Goal: Communication & Community: Share content

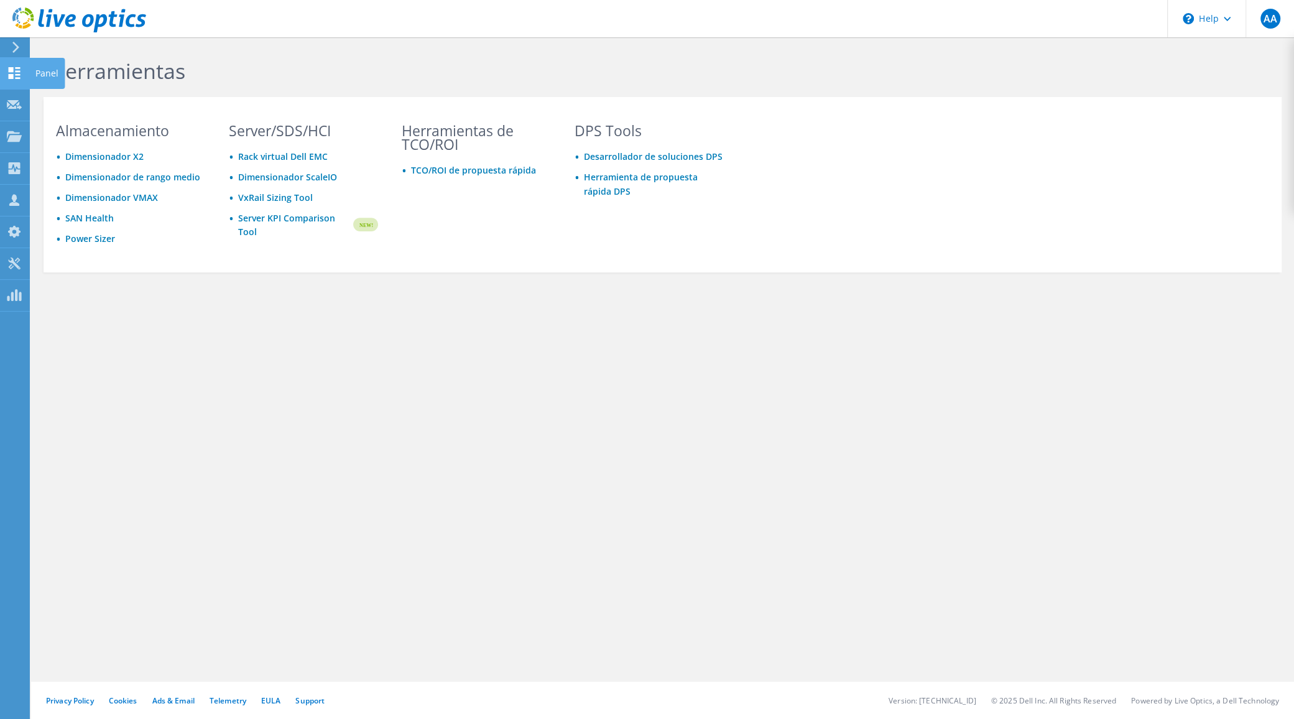
drag, startPoint x: 10, startPoint y: 68, endPoint x: 17, endPoint y: 71, distance: 7.9
click at [10, 68] on use at bounding box center [15, 73] width 12 height 12
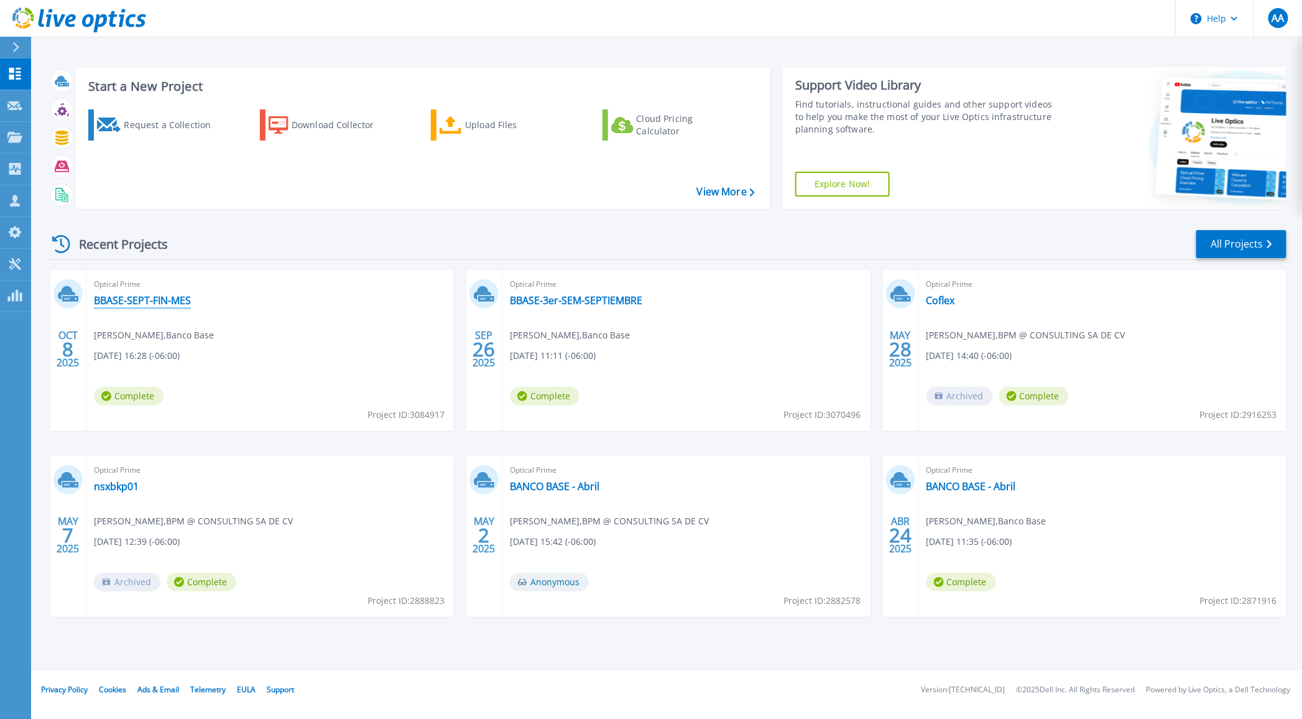
click at [132, 300] on link "BBASE-SEPT-FIN-MES" at bounding box center [142, 300] width 97 height 12
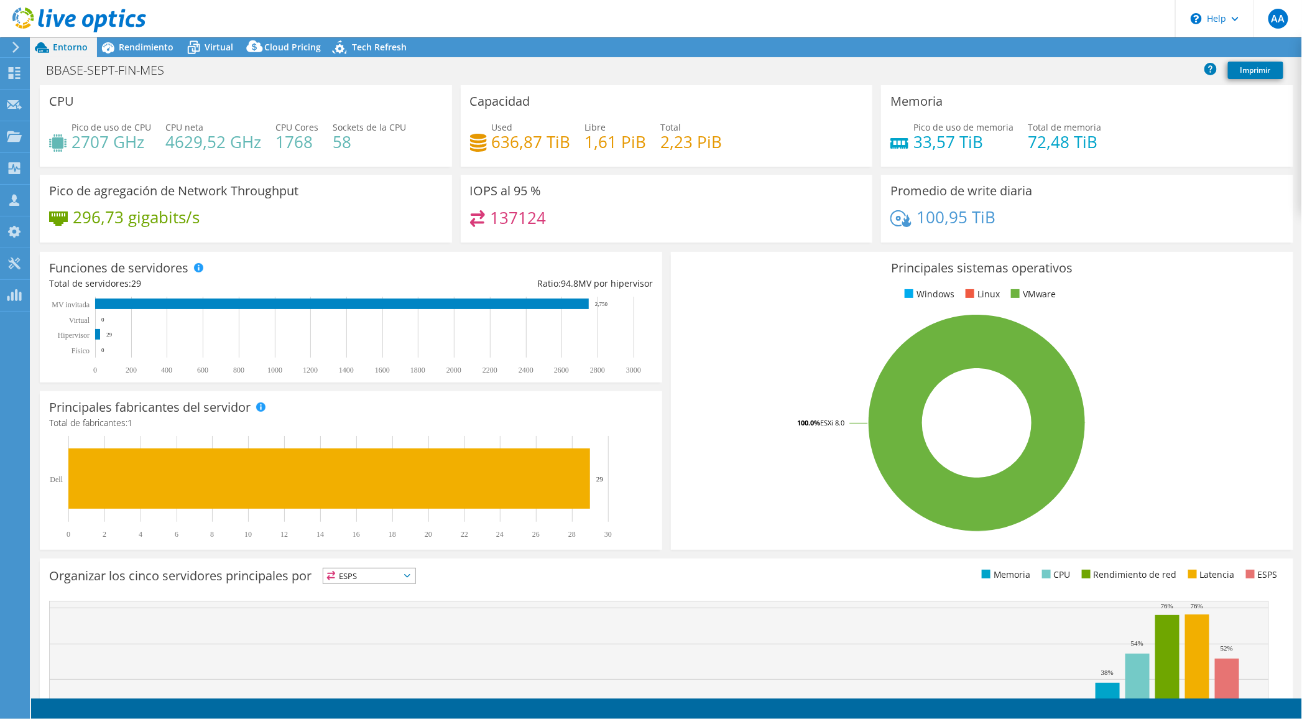
select select "USD"
click at [137, 52] on div "Rendimiento" at bounding box center [140, 47] width 86 height 20
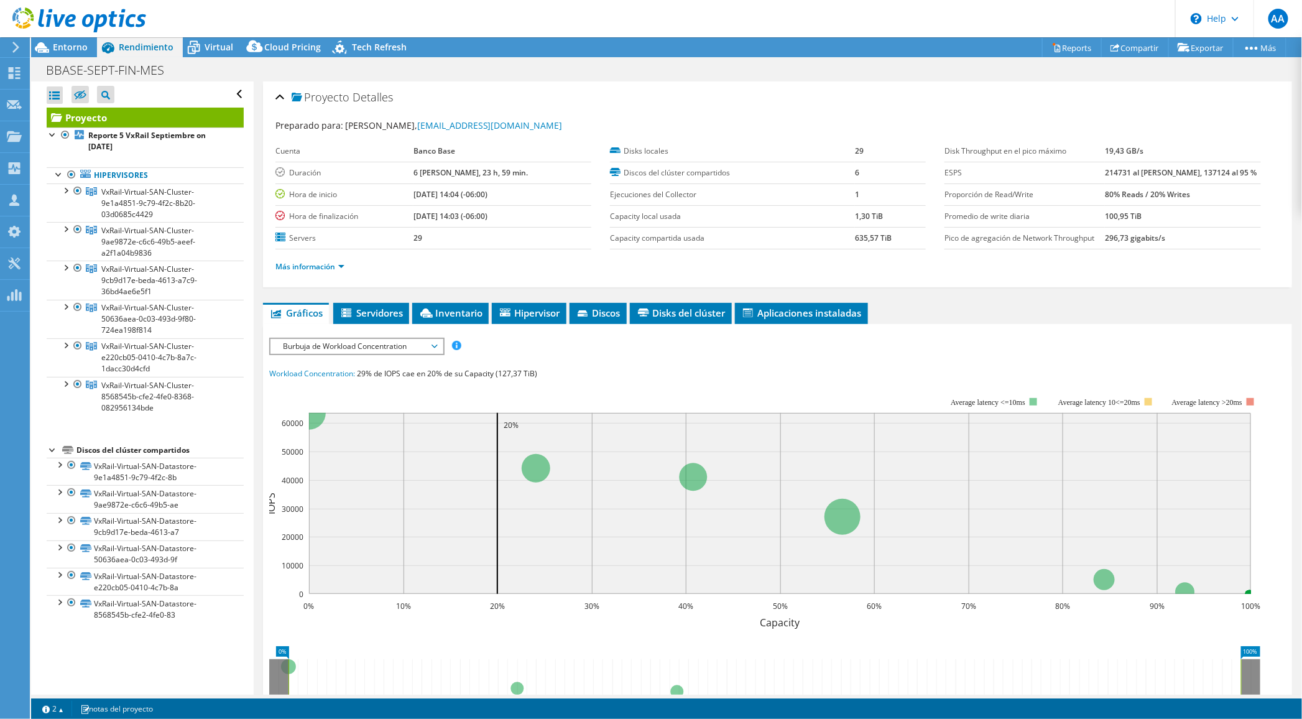
drag, startPoint x: 418, startPoint y: 196, endPoint x: 456, endPoint y: 191, distance: 38.2
click at [456, 191] on tr "Hora de inicio 09/26/2025, 14:04 (-06:00)" at bounding box center [433, 194] width 316 height 22
drag, startPoint x: 430, startPoint y: 213, endPoint x: 464, endPoint y: 211, distance: 34.8
click at [464, 211] on b "[DATE] 14:03 (-06:00)" at bounding box center [450, 216] width 74 height 11
click at [70, 190] on div at bounding box center [65, 189] width 12 height 12
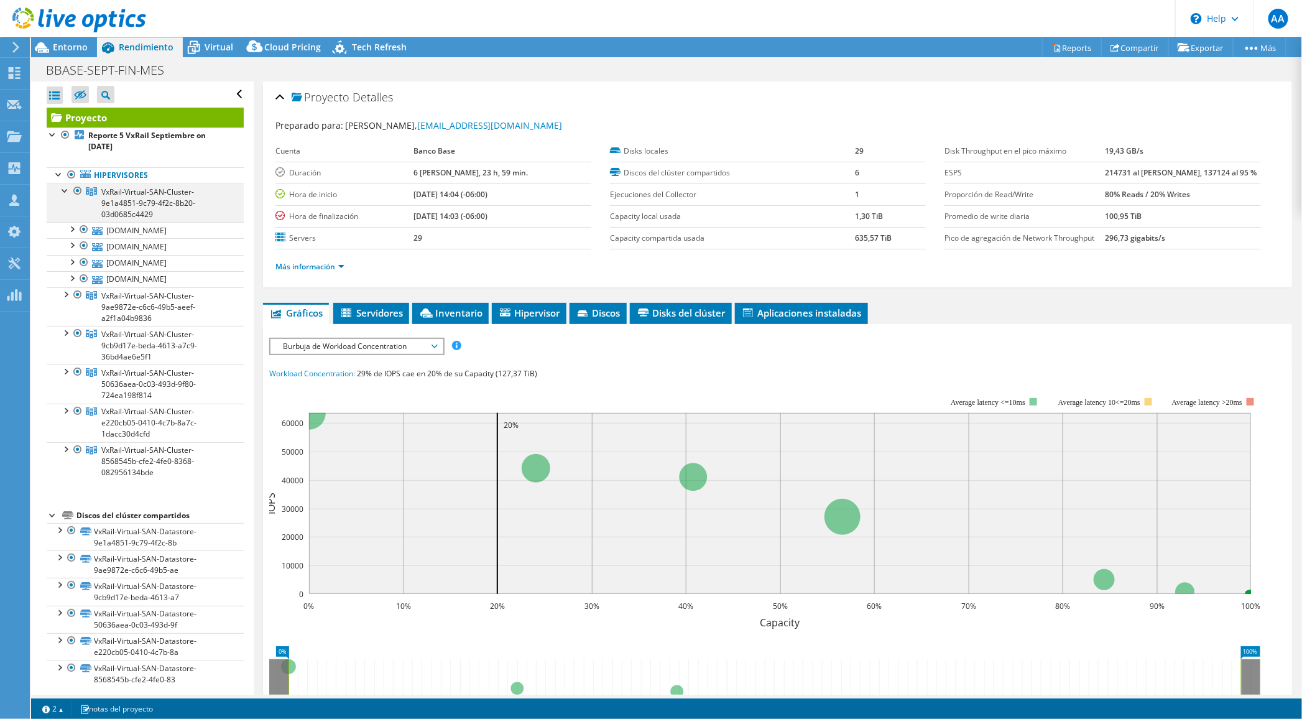
click at [70, 191] on div at bounding box center [65, 189] width 12 height 12
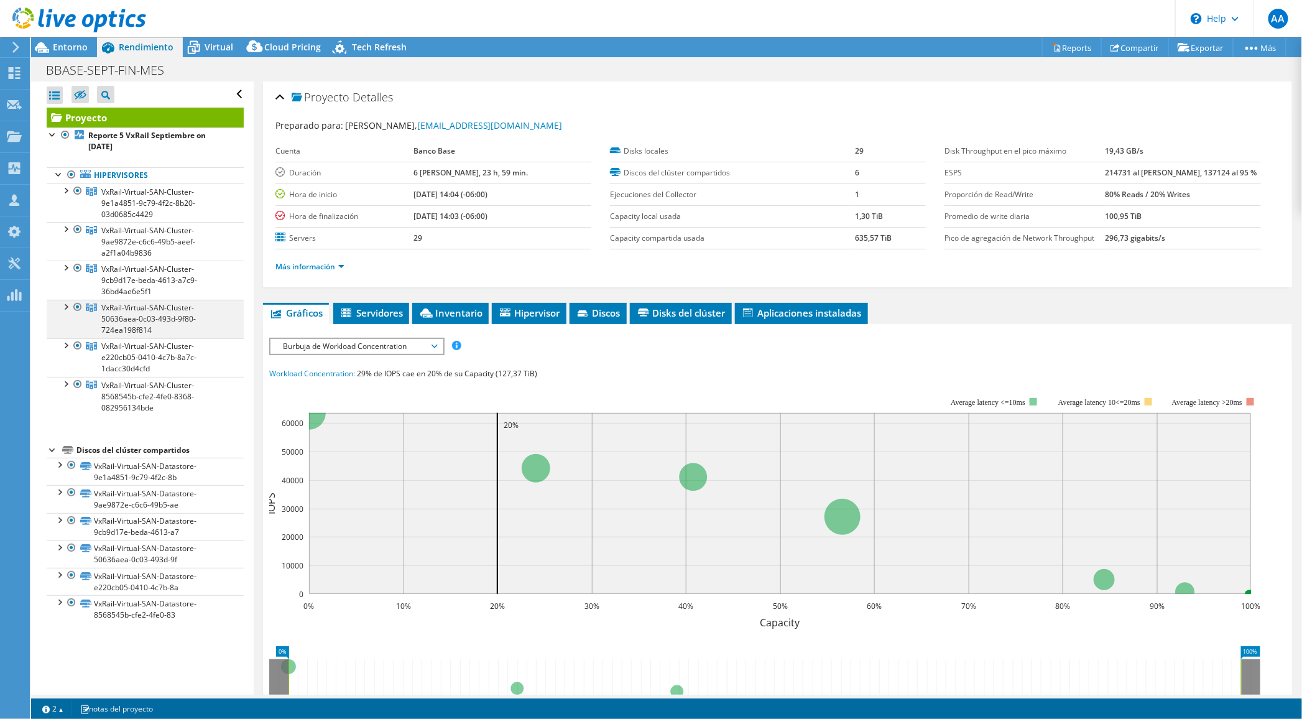
click at [73, 308] on div at bounding box center [77, 307] width 12 height 15
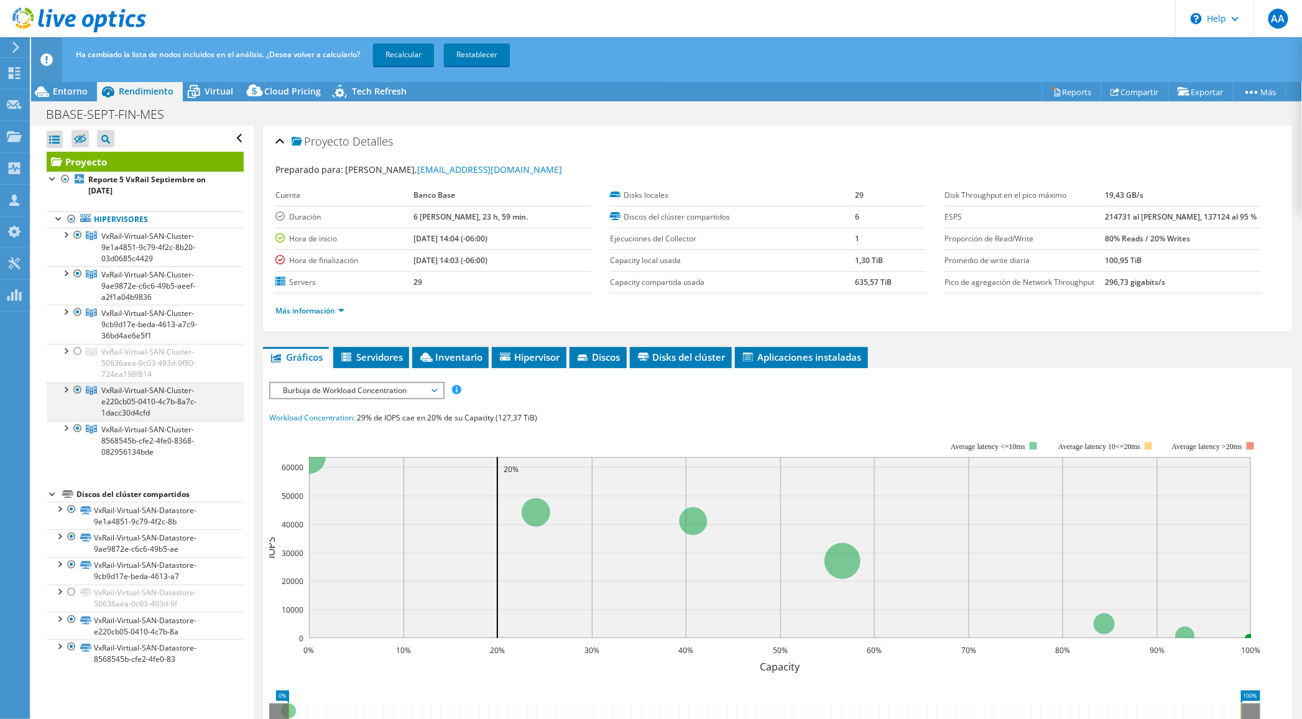
click at [76, 385] on div at bounding box center [77, 389] width 12 height 15
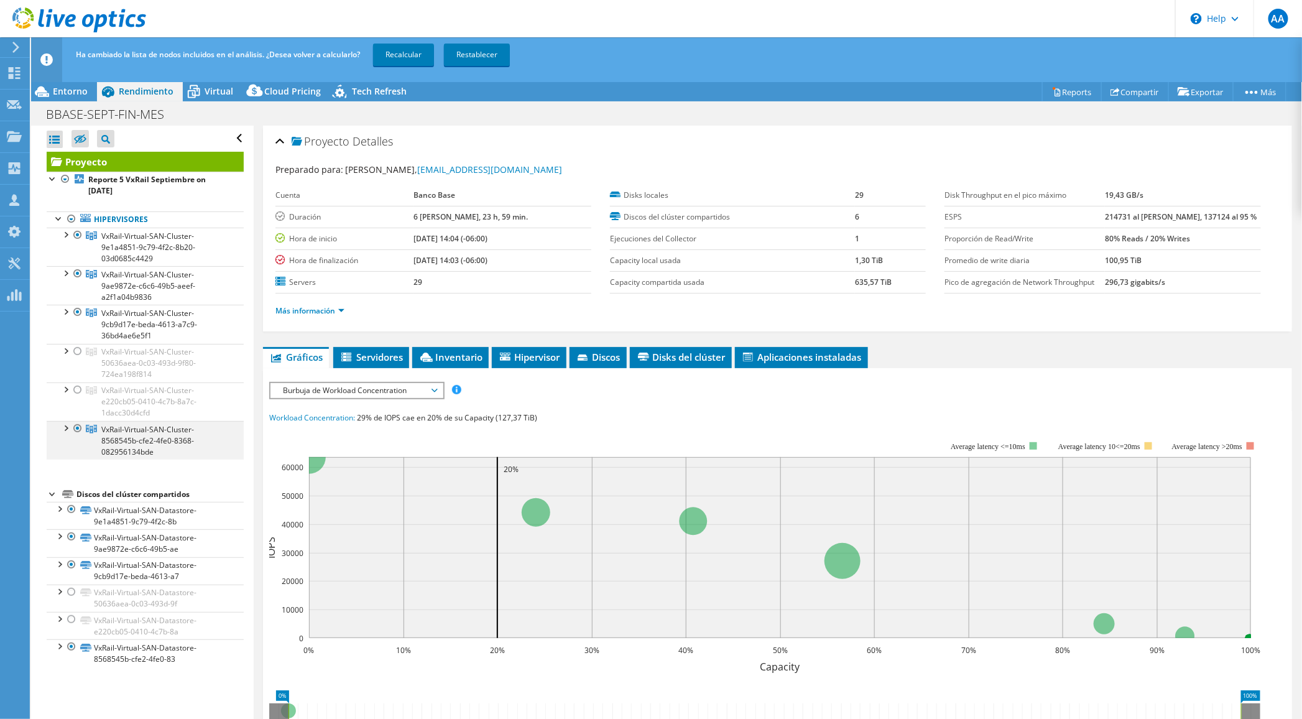
click at [75, 429] on div at bounding box center [77, 428] width 12 height 15
click at [423, 57] on link "Recalcular" at bounding box center [403, 55] width 61 height 22
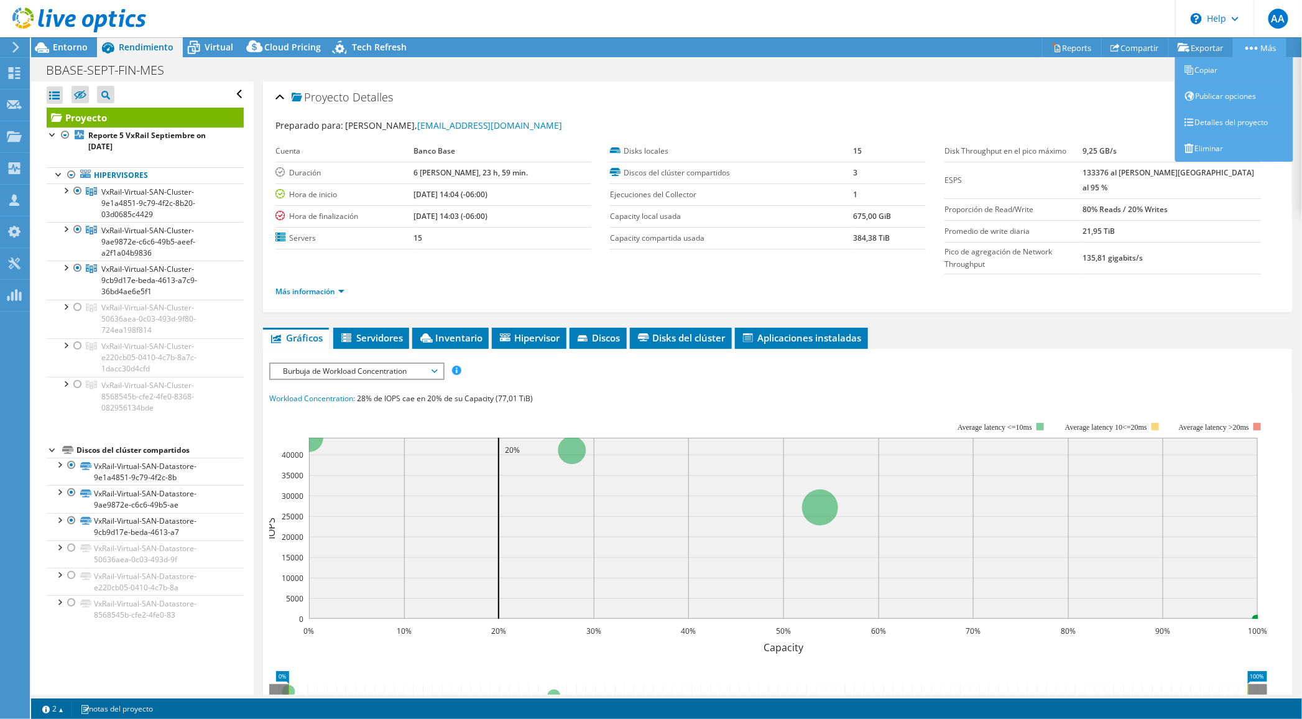
click at [1259, 46] on link "Más" at bounding box center [1259, 47] width 53 height 19
click at [1228, 119] on link "Detalles del proyecto" at bounding box center [1234, 122] width 118 height 26
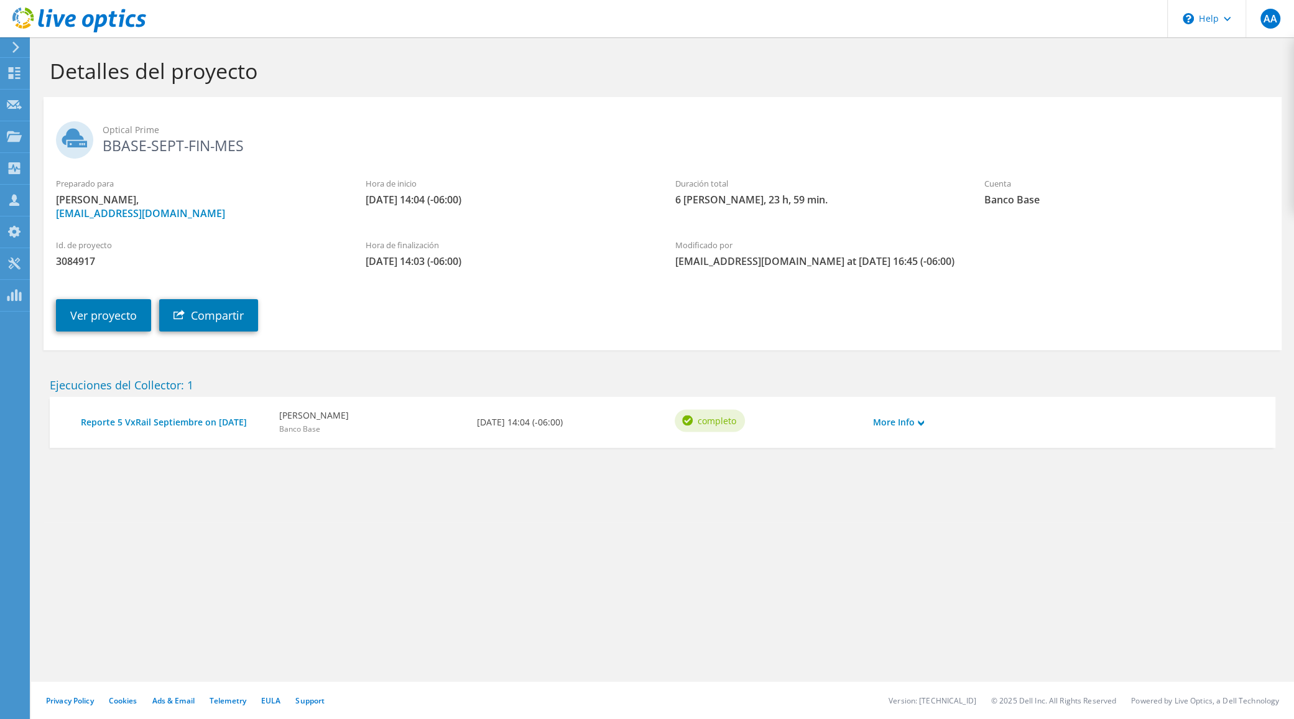
click at [73, 259] on span "3084917" at bounding box center [198, 261] width 285 height 14
copy span "3084917"
click at [70, 260] on span "3084917" at bounding box center [198, 261] width 285 height 14
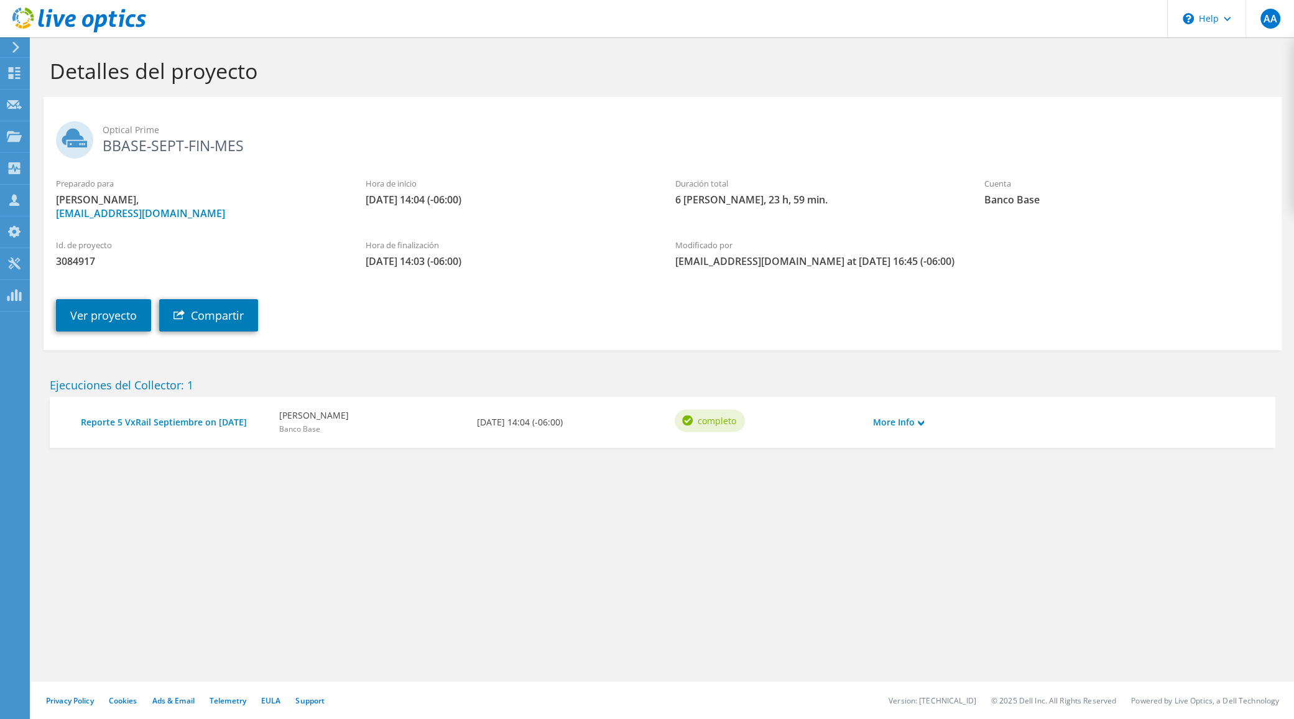
click at [214, 338] on div "Ver proyecto Compartir" at bounding box center [675, 305] width 1263 height 63
click at [214, 329] on link "Compartir" at bounding box center [208, 315] width 99 height 32
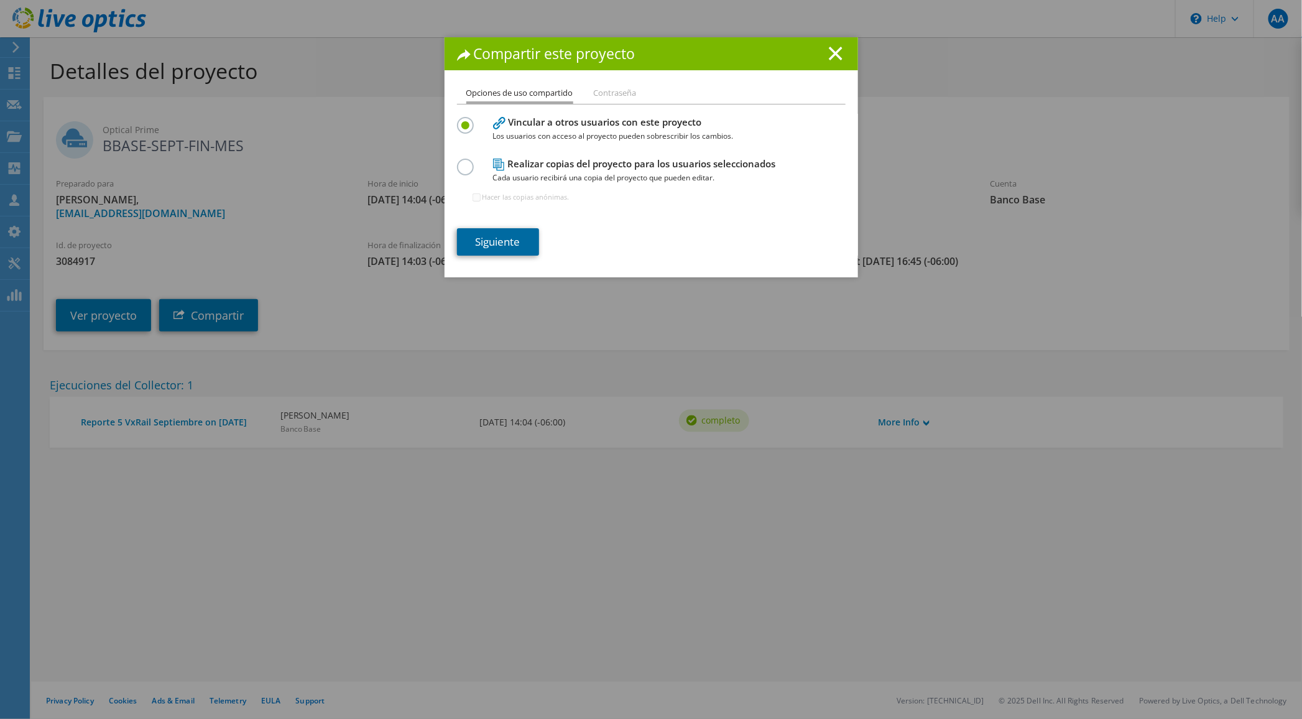
click at [498, 238] on link "Siguiente" at bounding box center [498, 241] width 82 height 27
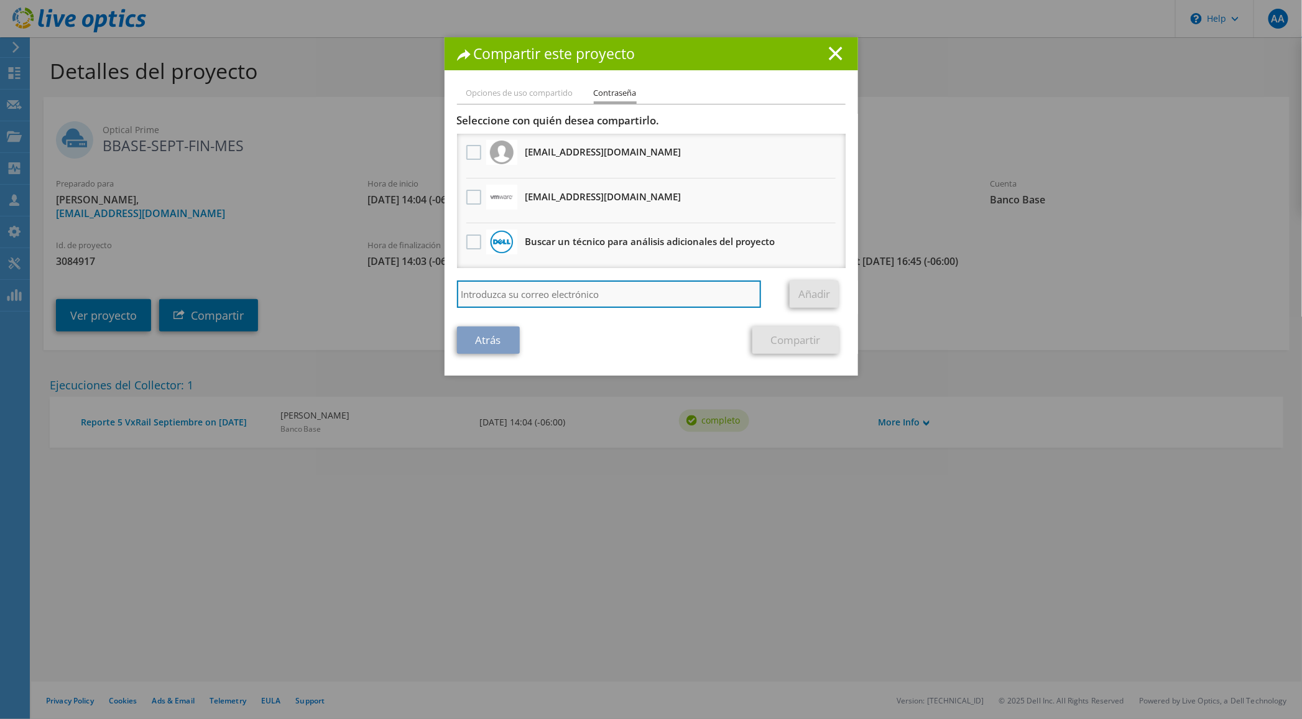
click at [516, 281] on input "search" at bounding box center [609, 293] width 305 height 27
paste input "[EMAIL_ADDRESS][DOMAIN_NAME]"
type input "[EMAIL_ADDRESS][DOMAIN_NAME]"
click at [799, 292] on link "Añadir" at bounding box center [813, 293] width 49 height 27
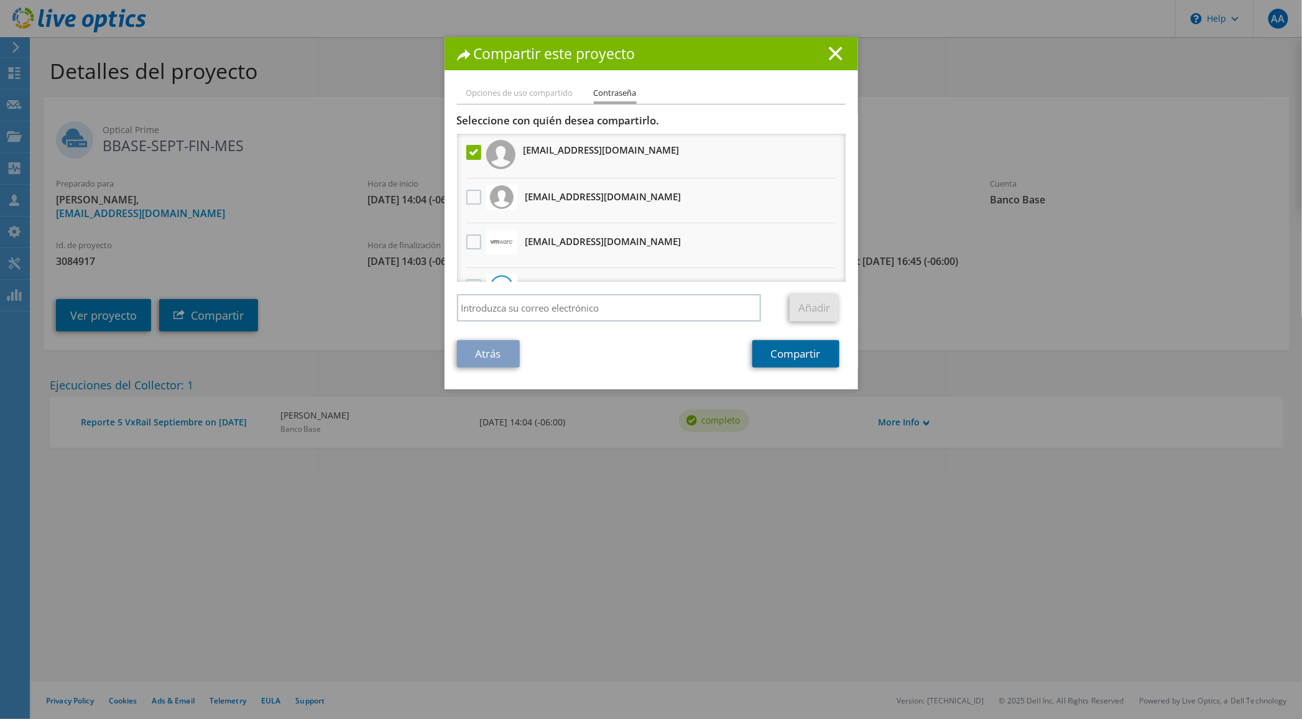
click at [795, 354] on link "Compartir" at bounding box center [795, 353] width 87 height 27
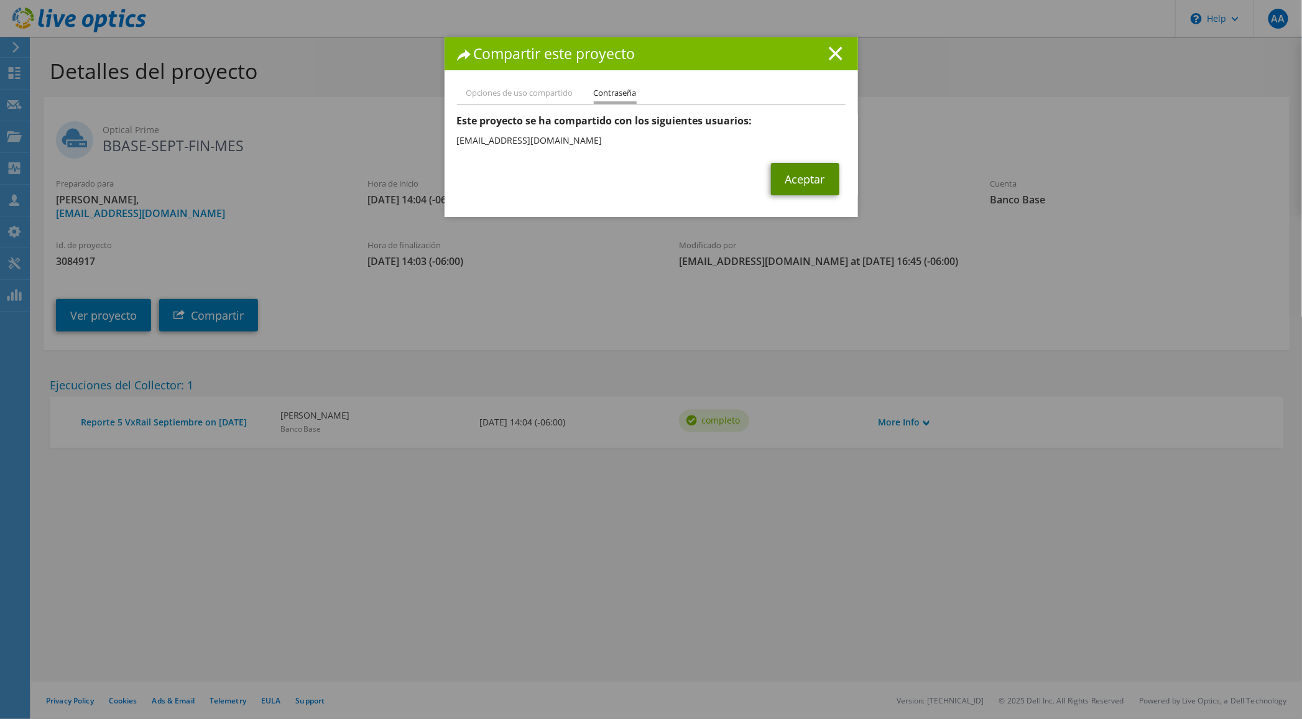
click at [794, 178] on link "Aceptar" at bounding box center [805, 179] width 68 height 32
